Goal: Task Accomplishment & Management: Use online tool/utility

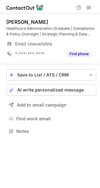
scroll to position [127, 100]
click at [39, 32] on div "Healthcare Administration Graduate | Compliance & Policy Oversight | Strategic …" at bounding box center [51, 31] width 90 height 11
click at [40, 32] on div "Healthcare Administration Graduate | Compliance & Policy Oversight | Strategic …" at bounding box center [51, 31] width 90 height 11
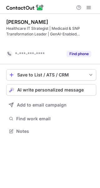
scroll to position [117, 100]
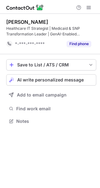
click at [37, 34] on div "Healthcare IT Strategist | Medicaid & SNP Transformation Leader | GenAI-Enabled…" at bounding box center [51, 31] width 90 height 11
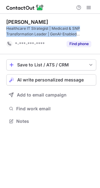
click at [37, 34] on div "Healthcare IT Strategist | Medicaid & SNP Transformation Leader | GenAI-Enabled…" at bounding box center [51, 31] width 90 height 11
click at [38, 34] on div "Healthcare IT Strategist | Medicaid & SNP Transformation Leader | GenAI-Enabled…" at bounding box center [51, 31] width 90 height 11
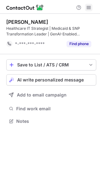
click at [87, 9] on span at bounding box center [89, 7] width 5 height 5
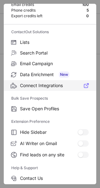
scroll to position [0, 0]
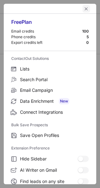
click at [84, 11] on span "left-button" at bounding box center [86, 8] width 5 height 5
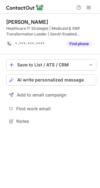
click at [51, 31] on div "Healthcare IT Strategist | Medicaid & SNP Transformation Leader | GenAI-Enabled…" at bounding box center [51, 31] width 90 height 11
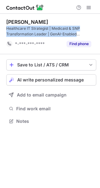
click at [51, 31] on div "Healthcare IT Strategist | Medicaid & SNP Transformation Leader | GenAI-Enabled…" at bounding box center [51, 31] width 90 height 11
click at [37, 80] on span "AI write personalized message" at bounding box center [50, 80] width 67 height 5
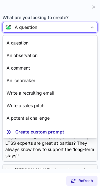
click at [87, 26] on div "A question" at bounding box center [50, 27] width 76 height 6
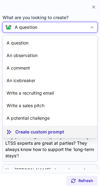
click at [24, 132] on p "Create custom prompt" at bounding box center [39, 132] width 49 height 6
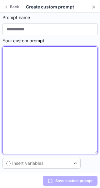
click at [32, 90] on textarea at bounding box center [50, 100] width 95 height 108
paste textarea "**********"
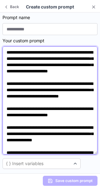
type textarea "**********"
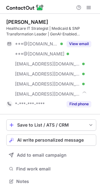
scroll to position [177, 96]
click at [36, 137] on button "AI write personalized message" at bounding box center [51, 140] width 90 height 11
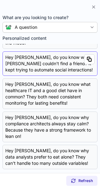
scroll to position [63, 0]
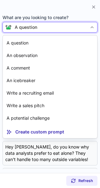
click at [49, 29] on div "A question" at bounding box center [50, 27] width 76 height 6
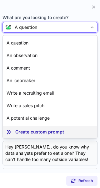
click at [31, 133] on p "Create custom prompt" at bounding box center [39, 132] width 49 height 6
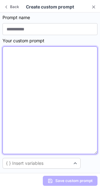
click at [29, 103] on textarea at bounding box center [50, 100] width 95 height 108
paste textarea "**********"
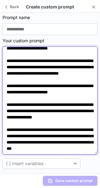
scroll to position [0, 0]
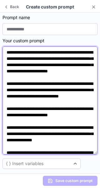
drag, startPoint x: 18, startPoint y: 57, endPoint x: 49, endPoint y: 58, distance: 31.4
click at [49, 58] on textarea "**********" at bounding box center [50, 100] width 95 height 108
paste textarea
drag, startPoint x: 6, startPoint y: 66, endPoint x: 47, endPoint y: 64, distance: 40.9
click at [47, 64] on textarea "**********" at bounding box center [50, 100] width 95 height 108
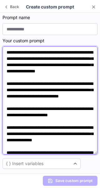
paste textarea
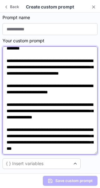
scroll to position [54, 0]
drag, startPoint x: 63, startPoint y: 73, endPoint x: 82, endPoint y: 80, distance: 20.3
click at [82, 80] on textarea "**********" at bounding box center [50, 100] width 95 height 108
paste textarea
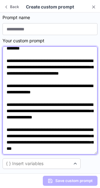
click at [24, 92] on textarea "**********" at bounding box center [50, 100] width 95 height 108
paste textarea
drag, startPoint x: 22, startPoint y: 110, endPoint x: 46, endPoint y: 110, distance: 24.2
click at [46, 110] on textarea "**********" at bounding box center [50, 100] width 95 height 108
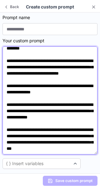
paste textarea
click at [44, 123] on textarea "**********" at bounding box center [50, 100] width 95 height 108
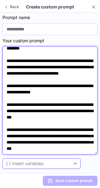
type textarea "**********"
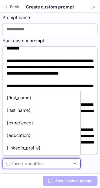
click at [42, 162] on div "{ } Insert variables" at bounding box center [25, 164] width 38 height 6
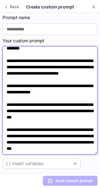
click at [32, 75] on textarea "**********" at bounding box center [50, 100] width 95 height 108
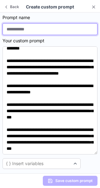
click at [28, 24] on input at bounding box center [50, 29] width 95 height 12
paste input "*******"
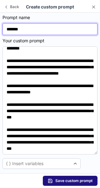
type input "*******"
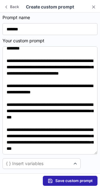
click at [65, 181] on span "Save custom prompt" at bounding box center [74, 181] width 37 height 5
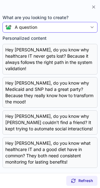
click at [64, 24] on div "A question" at bounding box center [50, 27] width 76 height 6
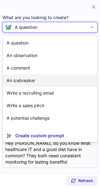
scroll to position [11, 0]
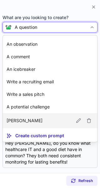
click at [23, 118] on article "[PERSON_NAME]" at bounding box center [50, 120] width 95 height 15
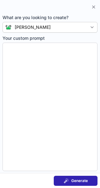
type textarea "**********"
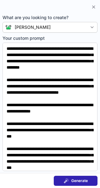
click at [65, 178] on button "Generate" at bounding box center [76, 181] width 44 height 10
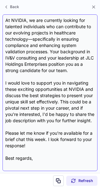
scroll to position [156, 0]
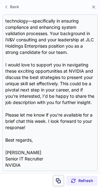
click at [58, 181] on span at bounding box center [58, 181] width 5 height 5
click at [60, 176] on button at bounding box center [58, 181] width 11 height 11
click at [59, 179] on span at bounding box center [58, 181] width 5 height 5
click at [60, 179] on span at bounding box center [58, 181] width 5 height 5
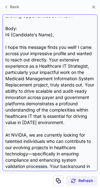
scroll to position [0, 0]
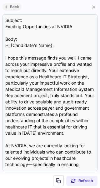
click at [11, 7] on span "Back" at bounding box center [15, 7] width 12 height 4
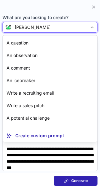
click at [47, 32] on div "[PERSON_NAME]" at bounding box center [50, 27] width 95 height 11
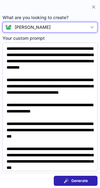
click at [89, 26] on div at bounding box center [93, 27] width 10 height 10
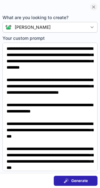
click at [93, 8] on span at bounding box center [94, 6] width 5 height 5
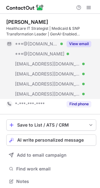
click at [45, 74] on span "***@blackplanet.com" at bounding box center [47, 74] width 65 height 6
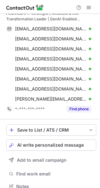
scroll to position [23, 0]
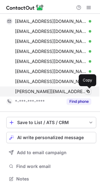
click at [87, 91] on span at bounding box center [88, 91] width 5 height 5
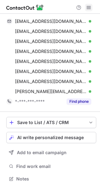
click at [88, 7] on span at bounding box center [89, 7] width 5 height 5
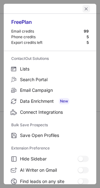
click at [84, 8] on span "left-button" at bounding box center [86, 8] width 5 height 5
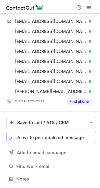
click at [41, 141] on button "AI write personalized message" at bounding box center [51, 137] width 90 height 11
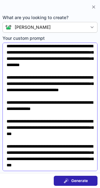
scroll to position [27, 0]
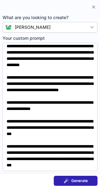
click at [76, 186] on button "Generate" at bounding box center [76, 181] width 44 height 10
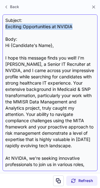
drag, startPoint x: 82, startPoint y: 25, endPoint x: 4, endPoint y: 27, distance: 77.3
click at [4, 27] on div "Subject: Exciting Opportunities at NVIDIA Body: Hi {Candidate's Name}, I hope t…" at bounding box center [50, 92] width 95 height 157
copy div "Exciting Opportunities at NVIDIA"
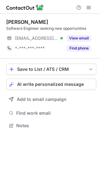
scroll to position [3, 3]
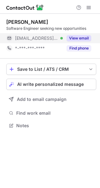
click at [73, 37] on button "View email" at bounding box center [79, 38] width 25 height 6
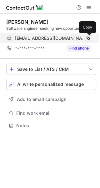
click at [88, 38] on span at bounding box center [88, 38] width 5 height 5
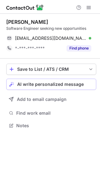
click at [43, 83] on span "AI write personalized message" at bounding box center [50, 84] width 67 height 5
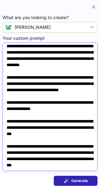
scroll to position [27, 0]
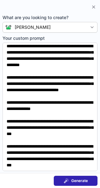
click at [73, 178] on button "Generate" at bounding box center [76, 181] width 44 height 10
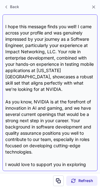
scroll to position [112, 0]
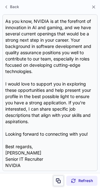
click at [58, 180] on span at bounding box center [58, 181] width 5 height 5
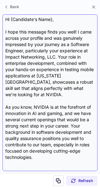
scroll to position [0, 0]
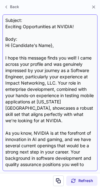
click at [4, 25] on div "Subject: Exciting Opportunities at NVIDIA! Body: Hi {Candidate's Name}, I hope …" at bounding box center [50, 92] width 95 height 157
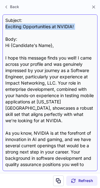
click at [4, 25] on div "Subject: Exciting Opportunities at NVIDIA! Body: Hi {Candidate's Name}, I hope …" at bounding box center [50, 92] width 95 height 157
click at [4, 26] on div "Subject: Exciting Opportunities at NVIDIA! Body: Hi {Candidate's Name}, I hope …" at bounding box center [50, 92] width 95 height 157
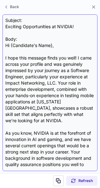
click at [4, 26] on div "Subject: Exciting Opportunities at NVIDIA! Body: Hi {Candidate's Name}, I hope …" at bounding box center [50, 92] width 95 height 157
click at [49, 27] on div "Subject: Exciting Opportunities at NVIDIA! Body: Hi {Candidate's Name}, I hope …" at bounding box center [50, 92] width 90 height 151
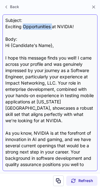
click at [49, 27] on div "Subject: Exciting Opportunities at NVIDIA! Body: Hi {Candidate's Name}, I hope …" at bounding box center [50, 92] width 90 height 151
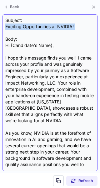
click at [49, 27] on div "Subject: Exciting Opportunities at NVIDIA! Body: Hi {Candidate's Name}, I hope …" at bounding box center [50, 92] width 90 height 151
copy div "Exciting Opportunities at NVIDIA!"
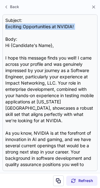
click at [92, 5] on span at bounding box center [94, 6] width 5 height 5
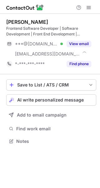
scroll to position [137, 100]
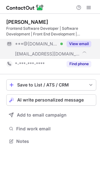
click at [39, 53] on span "[EMAIL_ADDRESS][DOMAIN_NAME]" at bounding box center [47, 54] width 65 height 6
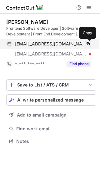
click at [89, 43] on span at bounding box center [88, 43] width 5 height 5
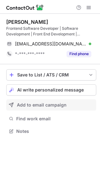
scroll to position [127, 100]
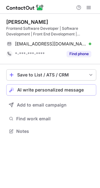
click at [37, 90] on span "AI write personalized message" at bounding box center [50, 90] width 67 height 5
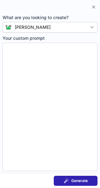
type textarea "**********"
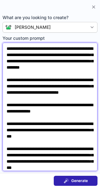
click at [41, 99] on textarea "**********" at bounding box center [50, 107] width 95 height 129
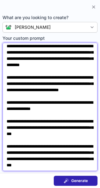
scroll to position [0, 0]
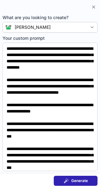
click at [68, 179] on button "Generate" at bounding box center [76, 181] width 44 height 10
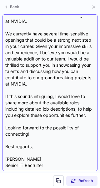
scroll to position [112, 0]
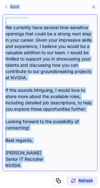
click at [53, 135] on div "Subject: Exciting Opportunities at NVIDIA Body: Hi {Candidate's Name}, I hope t…" at bounding box center [50, 92] width 90 height 151
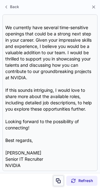
click at [59, 182] on span at bounding box center [58, 181] width 5 height 5
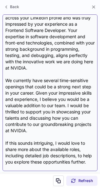
scroll to position [0, 0]
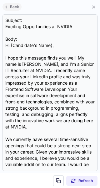
click at [14, 6] on span "Back" at bounding box center [15, 7] width 12 height 4
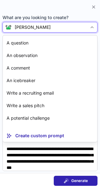
click at [89, 26] on div at bounding box center [93, 27] width 10 height 10
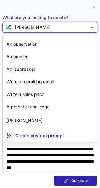
click at [93, 7] on span at bounding box center [94, 6] width 5 height 5
